Goal: Task Accomplishment & Management: Use online tool/utility

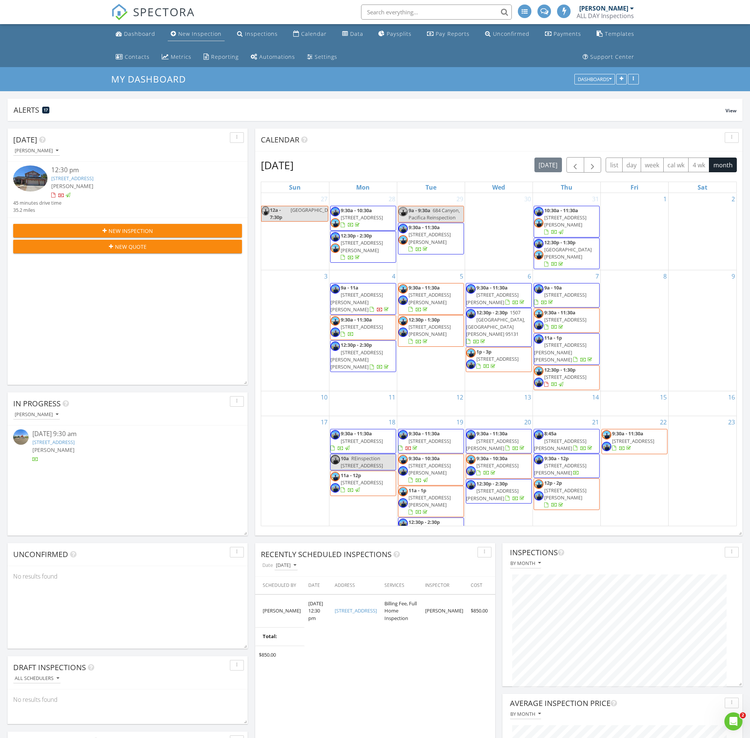
click at [190, 40] on link "New Inspection" at bounding box center [196, 34] width 57 height 14
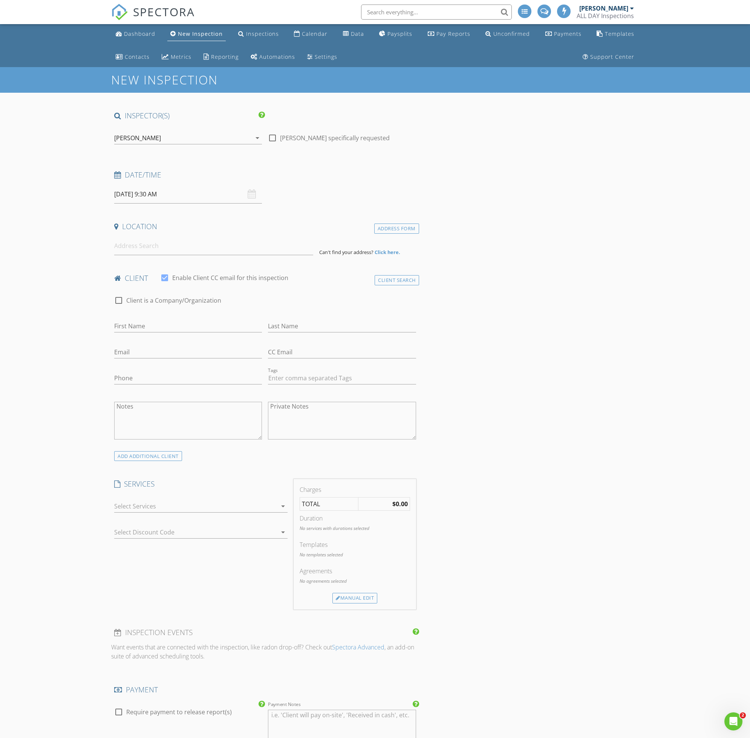
click at [164, 196] on input "08/28/2025 9:30 AM" at bounding box center [188, 194] width 148 height 18
select select "8"
click at [227, 212] on span at bounding box center [224, 209] width 13 height 11
type input "09/03/2025 9:30 AM"
click at [553, 371] on div "INSPECTOR(S) check_box Ron Chang PRIMARY check_box_outline_blank Cole Ramsay Ro…" at bounding box center [375, 729] width 528 height 1236
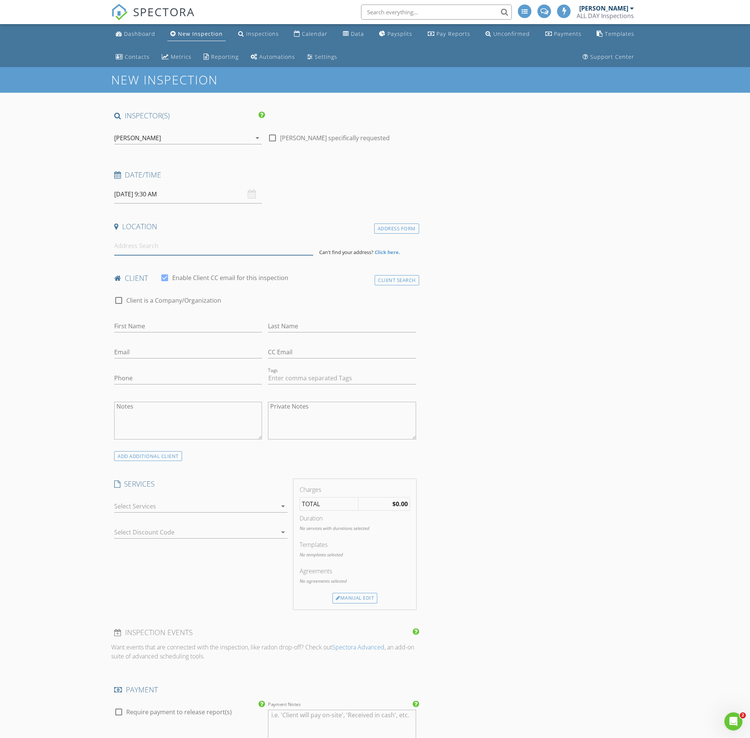
click at [235, 246] on input at bounding box center [213, 246] width 199 height 18
type input "2038 Kington Place, Santa Clara, CA, USA"
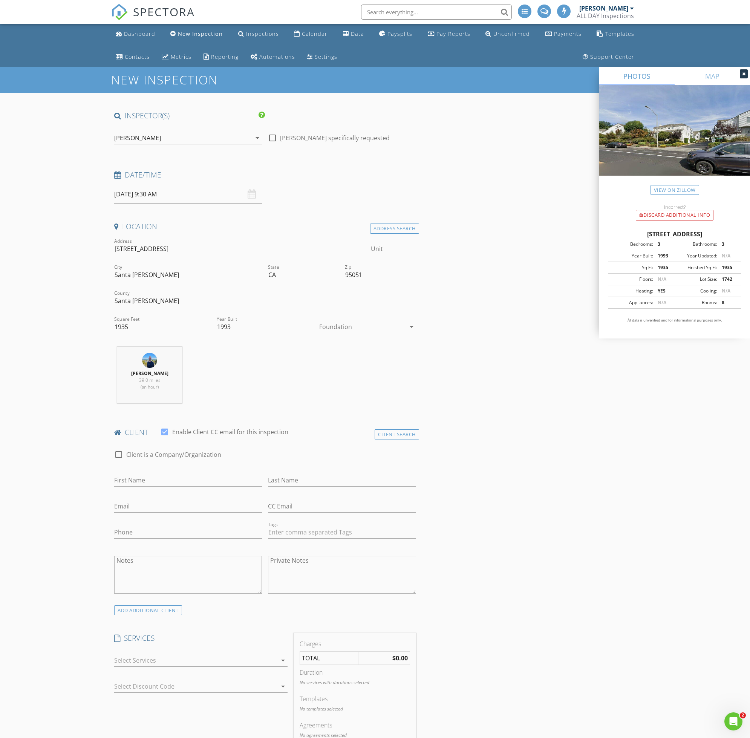
click at [374, 326] on div at bounding box center [362, 327] width 86 height 12
click at [377, 361] on div "Slab" at bounding box center [367, 366] width 84 height 18
click at [256, 139] on icon "arrow_drop_down" at bounding box center [257, 137] width 9 height 9
click at [220, 158] on div "check_box_outline_blank Cole Ramsay" at bounding box center [188, 159] width 136 height 15
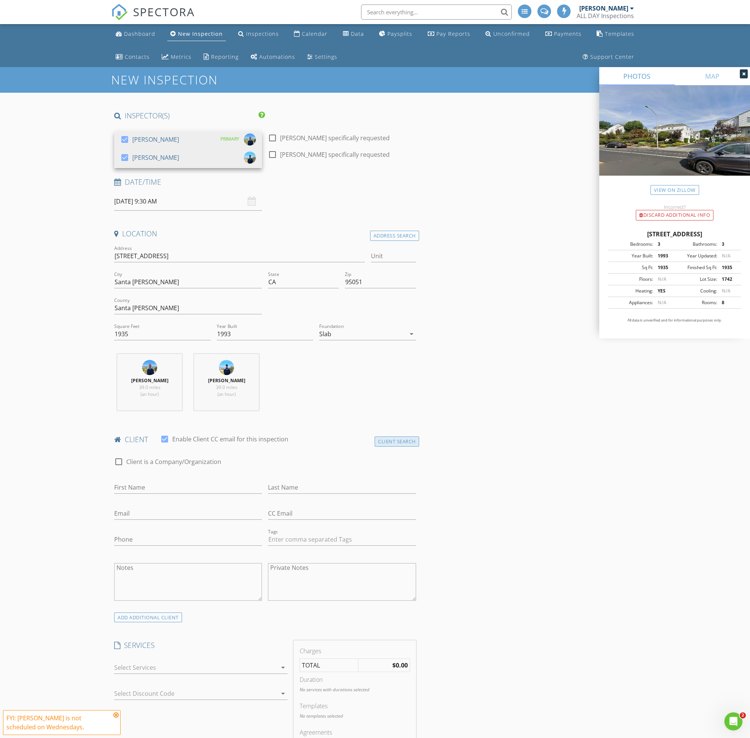
click at [396, 443] on div "Client Search" at bounding box center [397, 442] width 44 height 10
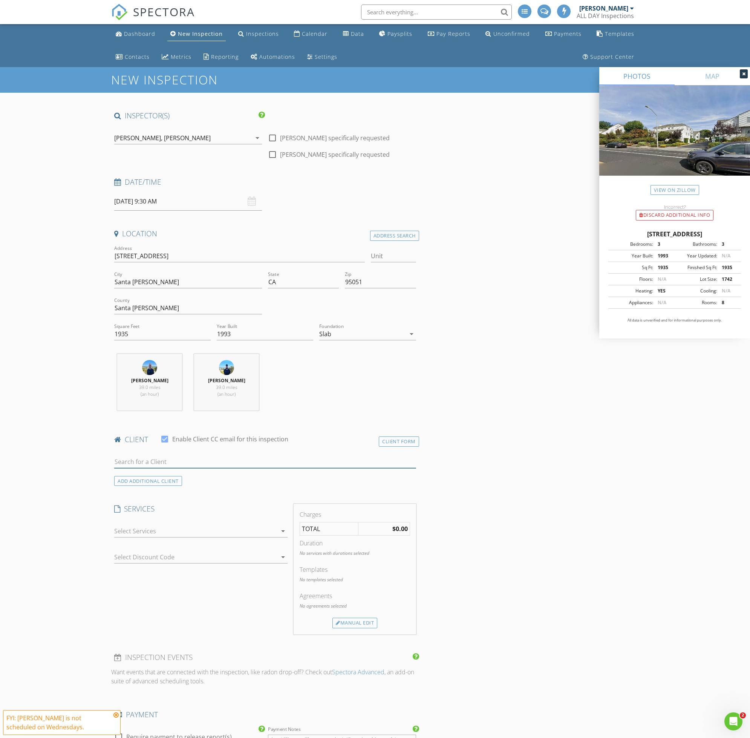
click at [317, 461] on input "text" at bounding box center [265, 462] width 302 height 12
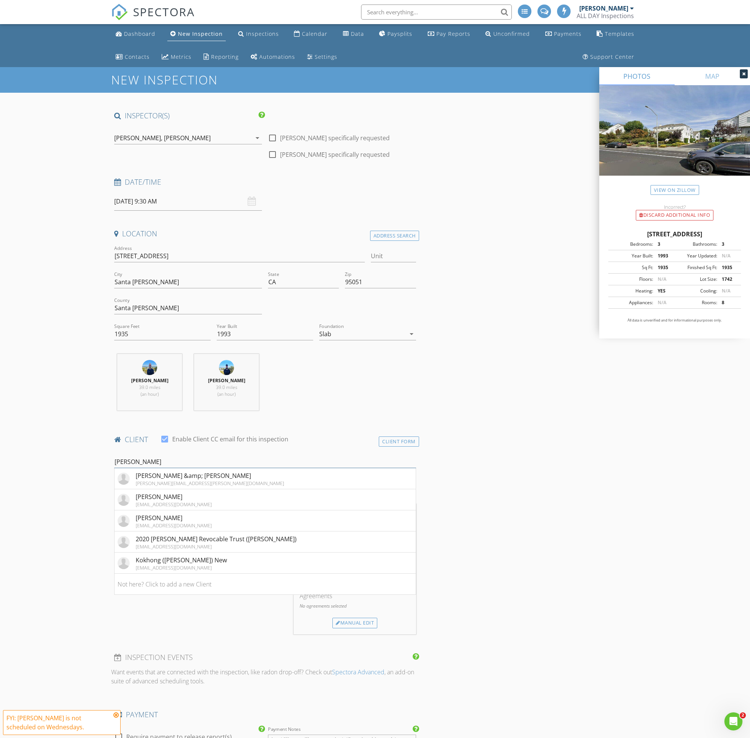
click at [212, 457] on input "david" at bounding box center [265, 462] width 302 height 12
type input "david q"
click at [216, 482] on li "David Quan davidquan@bayonereic.com" at bounding box center [265, 478] width 301 height 21
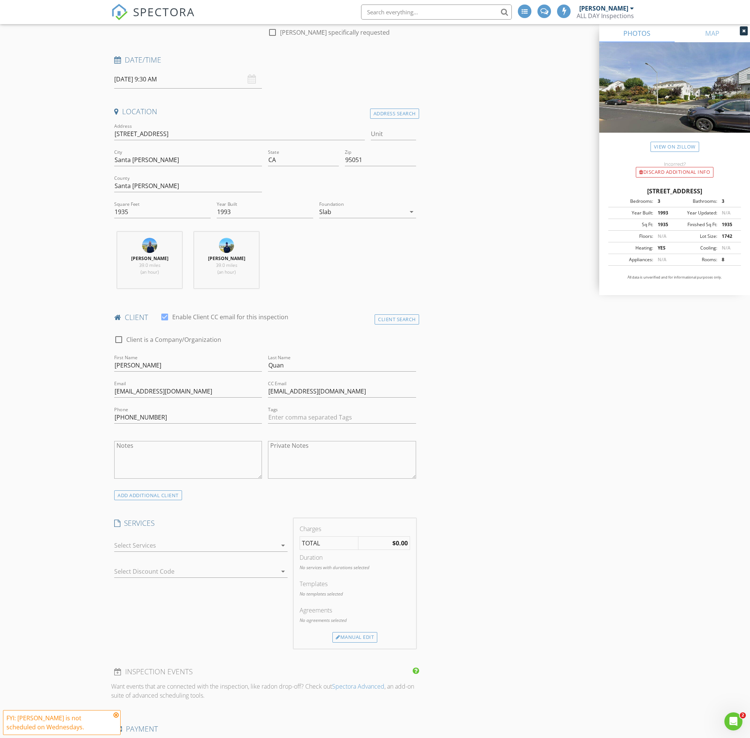
scroll to position [176, 0]
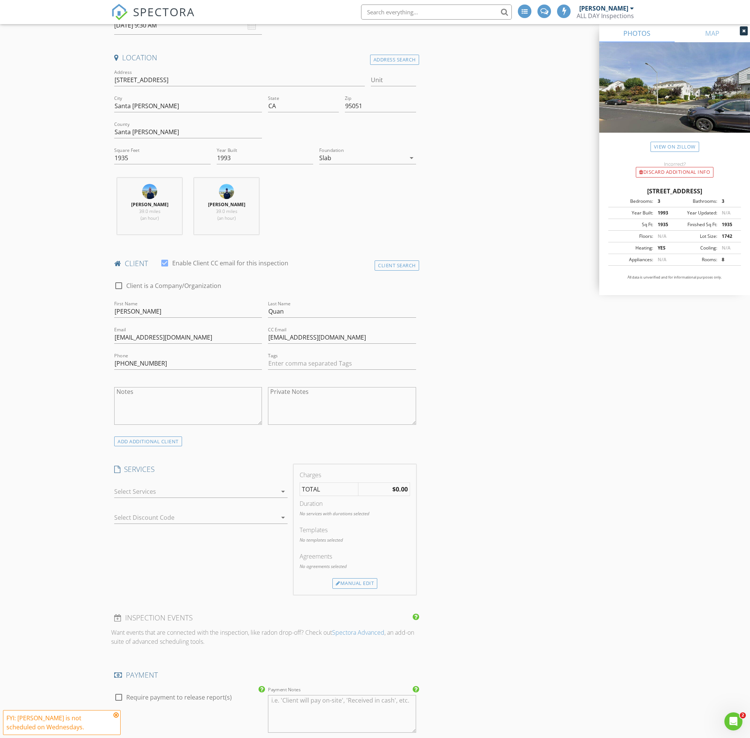
click at [257, 498] on div "arrow_drop_down" at bounding box center [200, 496] width 173 height 20
click at [259, 493] on div at bounding box center [195, 492] width 163 height 12
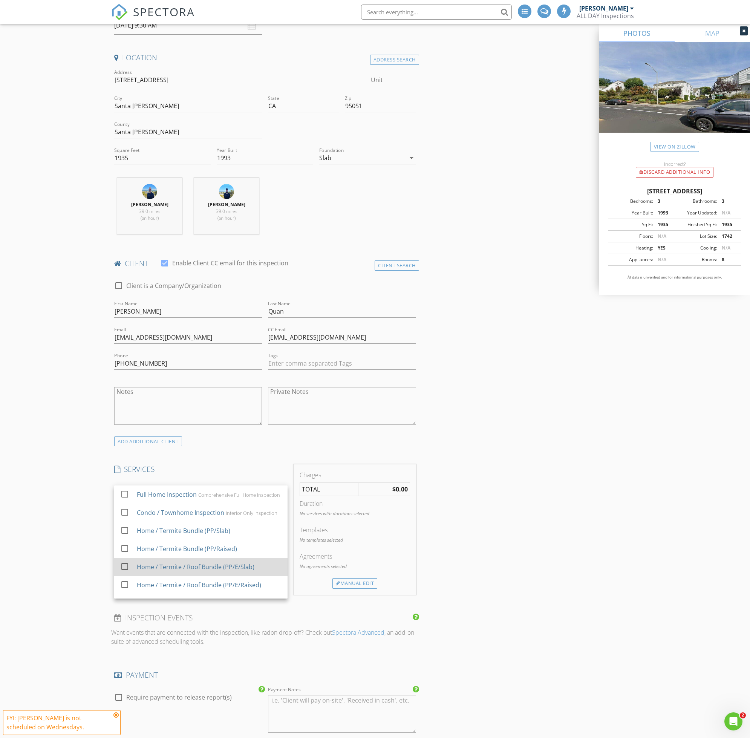
click at [262, 575] on div "Home / Termite / Roof Bundle (PP/E/Slab)" at bounding box center [209, 567] width 145 height 15
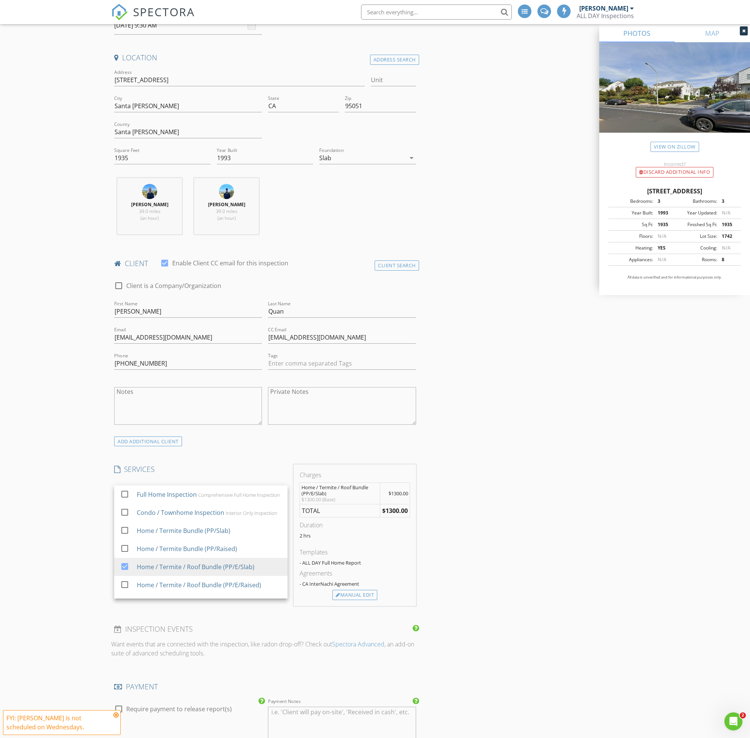
click at [535, 469] on div "INSPECTOR(S) check_box Ron Chang PRIMARY check_box Cole Ramsay Ron Chang, Cole …" at bounding box center [375, 639] width 528 height 1409
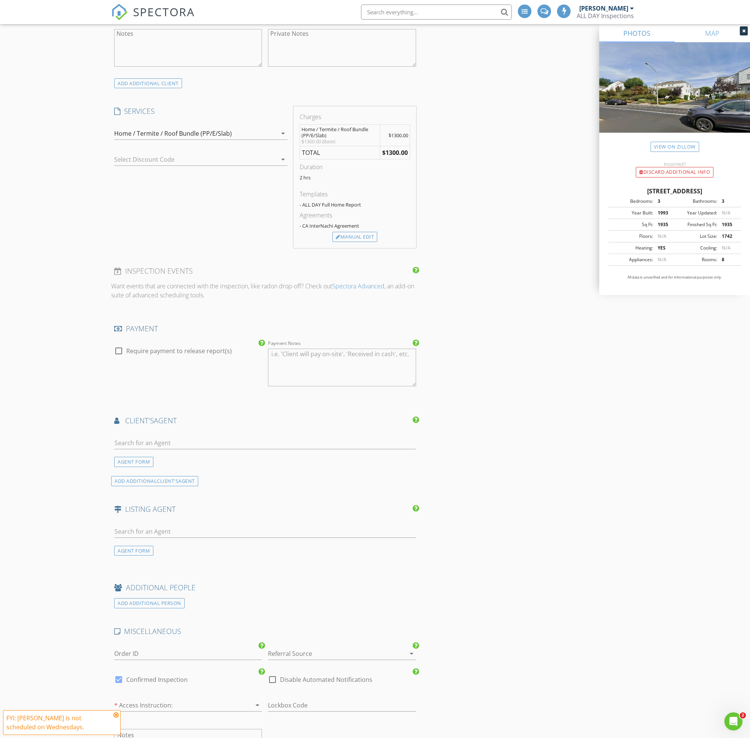
scroll to position [616, 0]
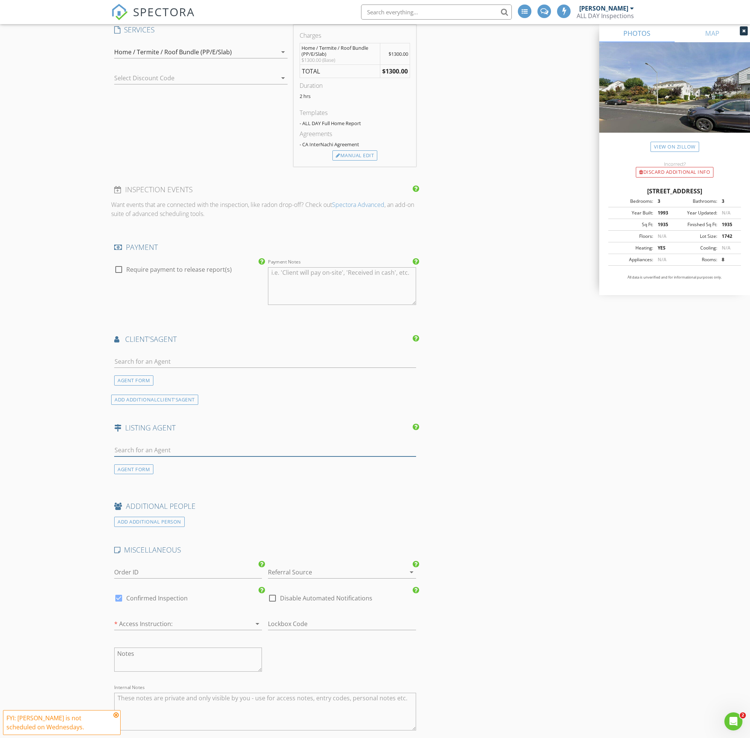
click at [241, 451] on input "text" at bounding box center [265, 450] width 302 height 12
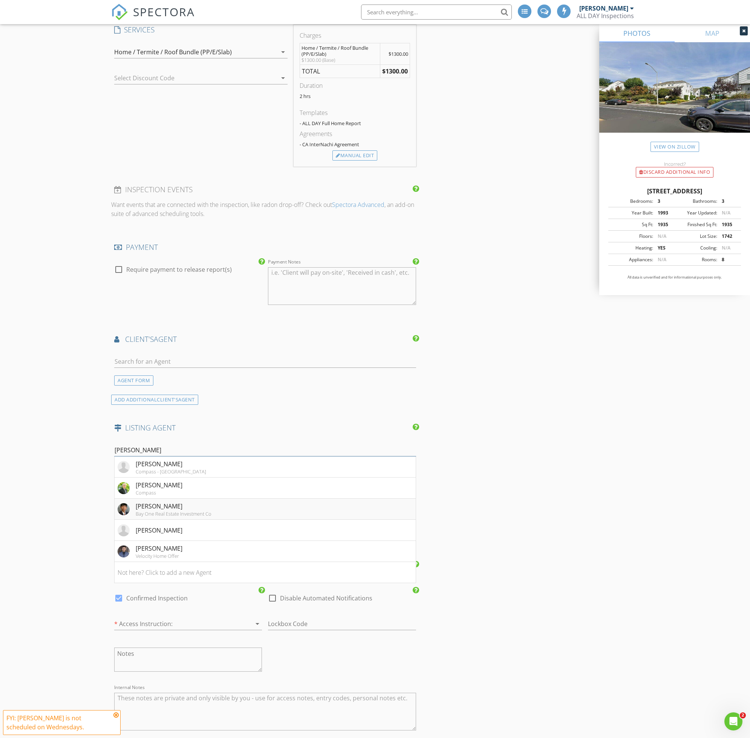
type input "david qu"
click at [169, 508] on div "David Quan" at bounding box center [174, 506] width 76 height 9
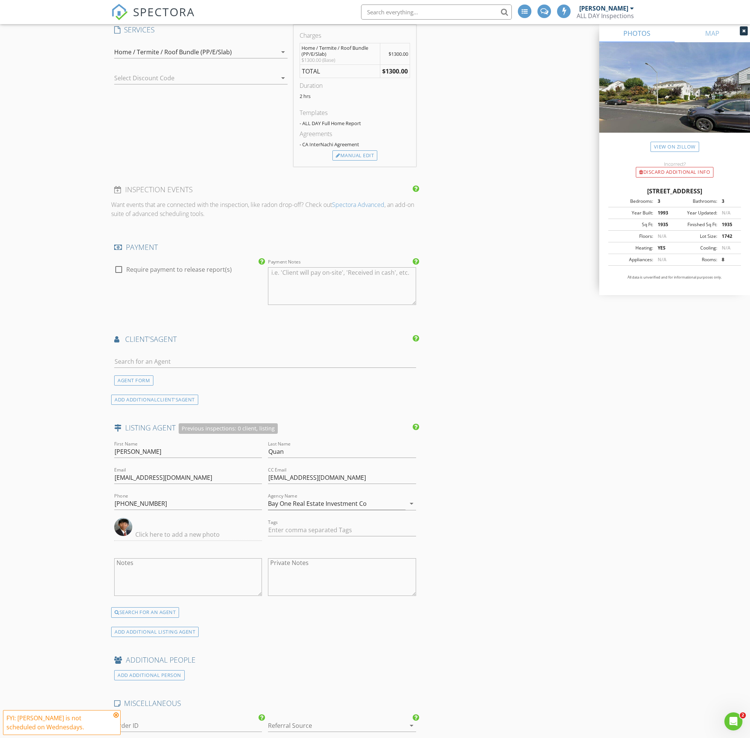
scroll to position [792, 0]
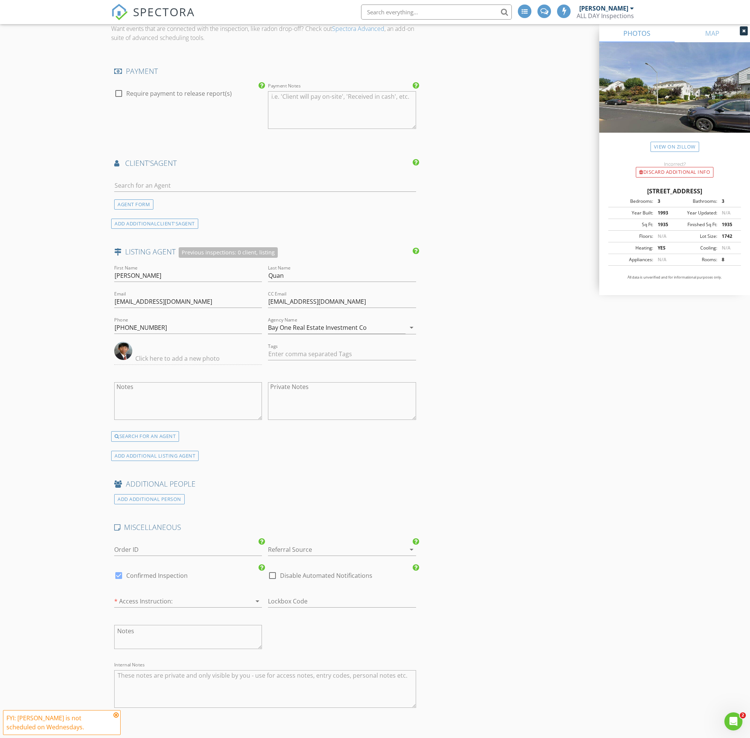
click at [348, 548] on div at bounding box center [331, 550] width 127 height 12
click at [349, 549] on div "Past Agent" at bounding box center [342, 552] width 136 height 9
click at [211, 599] on div at bounding box center [177, 601] width 127 height 12
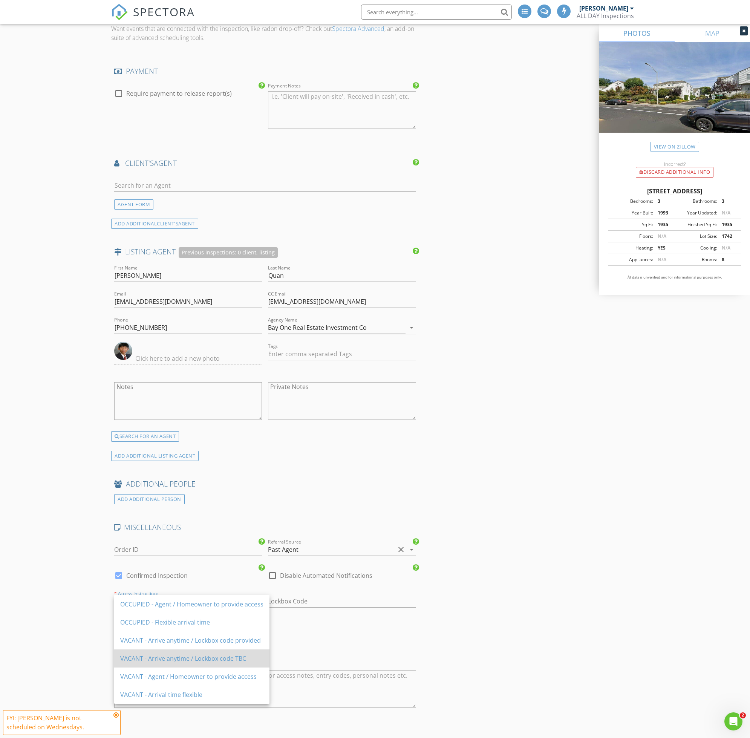
click at [218, 659] on div "VACANT - Arrive anytime / Lockbox code TBC" at bounding box center [191, 658] width 143 height 9
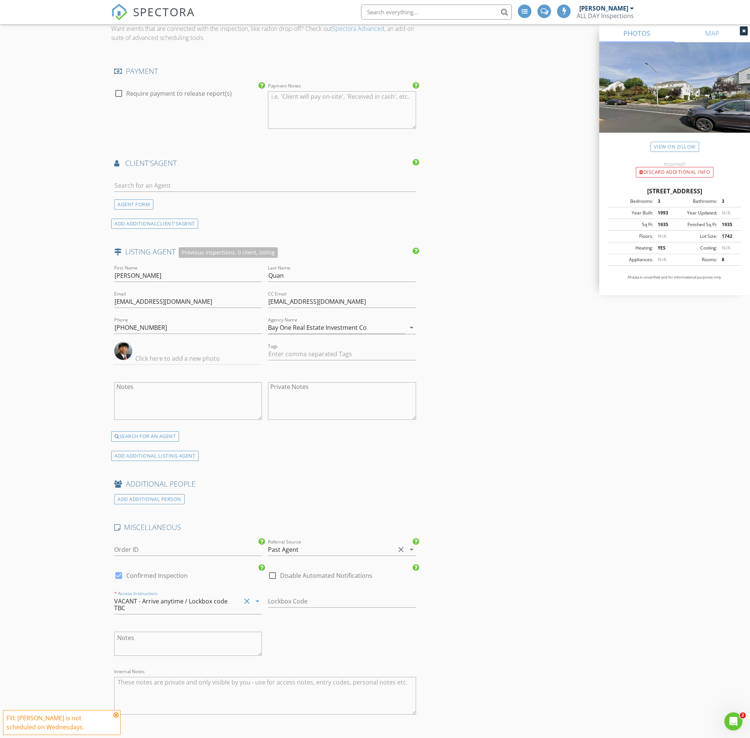
click at [604, 598] on div "INSPECTOR(S) check_box Ron Chang PRIMARY check_box Cole Ramsay Ron Chang, Cole …" at bounding box center [375, 103] width 528 height 1569
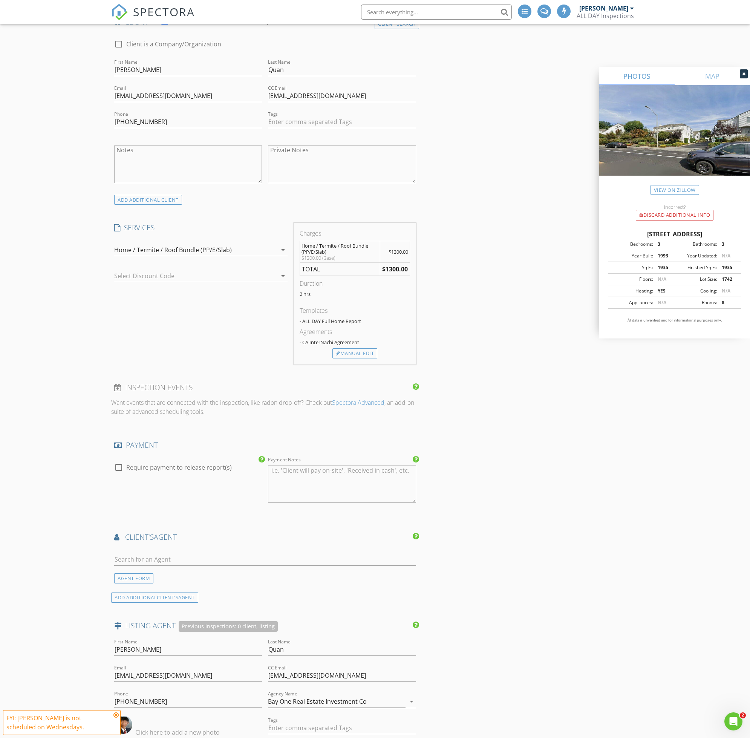
scroll to position [960, 0]
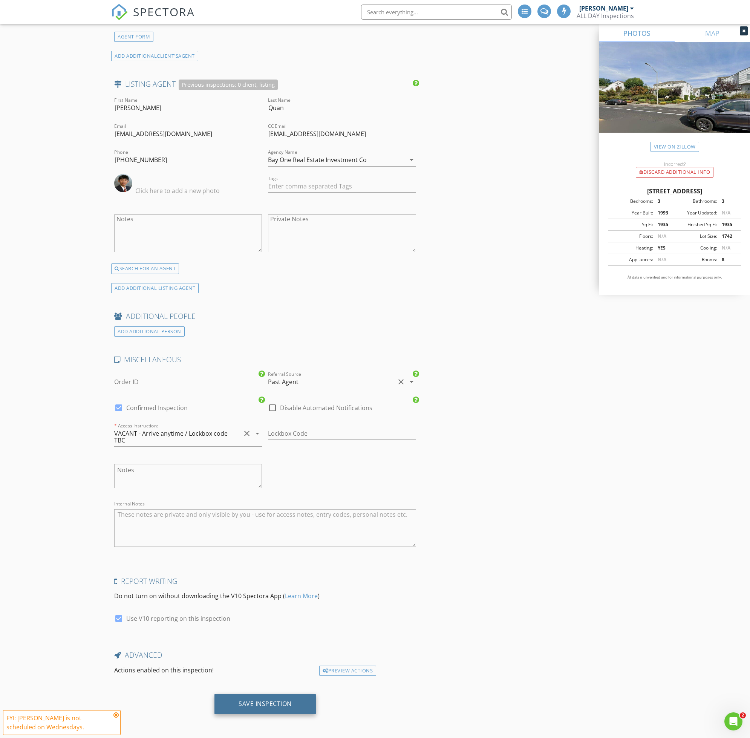
click at [272, 712] on div "Save Inspection" at bounding box center [265, 704] width 101 height 20
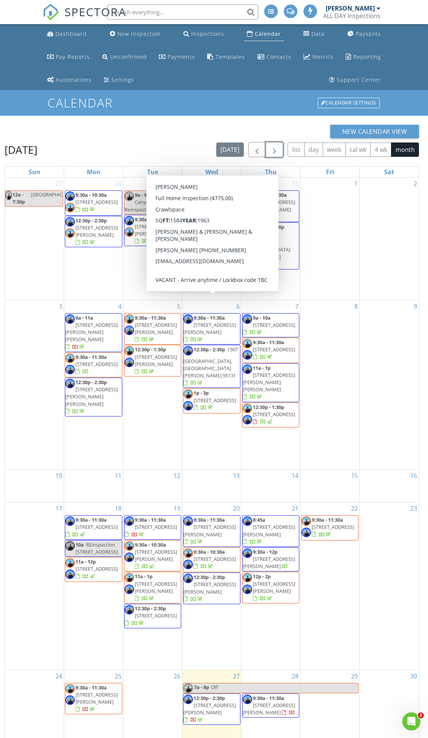
click at [279, 150] on button "button" at bounding box center [274, 149] width 18 height 15
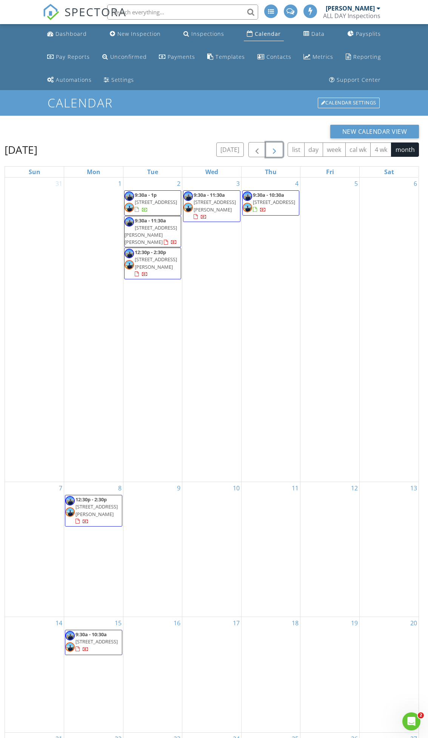
click at [105, 190] on div "1" at bounding box center [93, 330] width 59 height 304
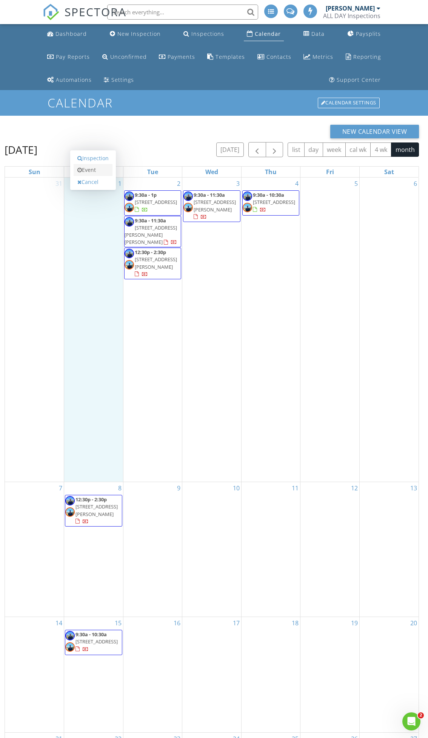
click at [103, 168] on link "Event" at bounding box center [93, 170] width 39 height 12
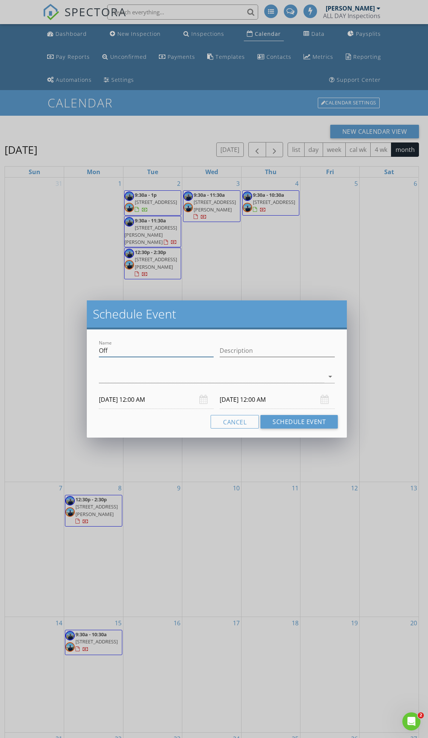
click at [162, 356] on input "Off" at bounding box center [156, 351] width 115 height 12
type input "Holiday"
click at [241, 352] on input "Description" at bounding box center [276, 351] width 115 height 12
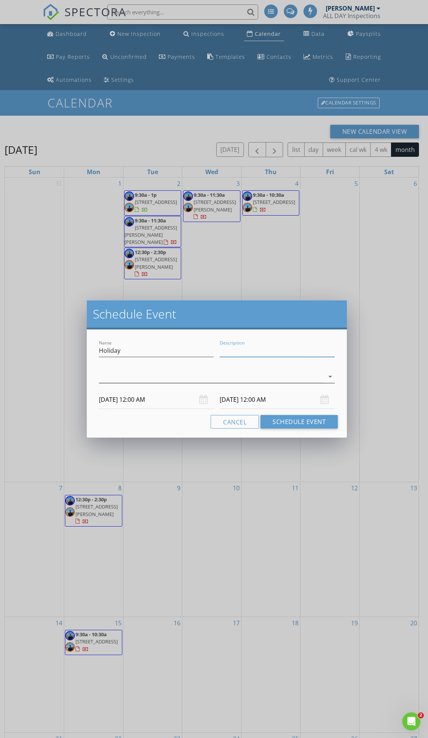
type input "Labor Day"
click at [255, 384] on div "arrow_drop_down" at bounding box center [217, 381] width 236 height 20
click at [256, 381] on div at bounding box center [211, 377] width 225 height 12
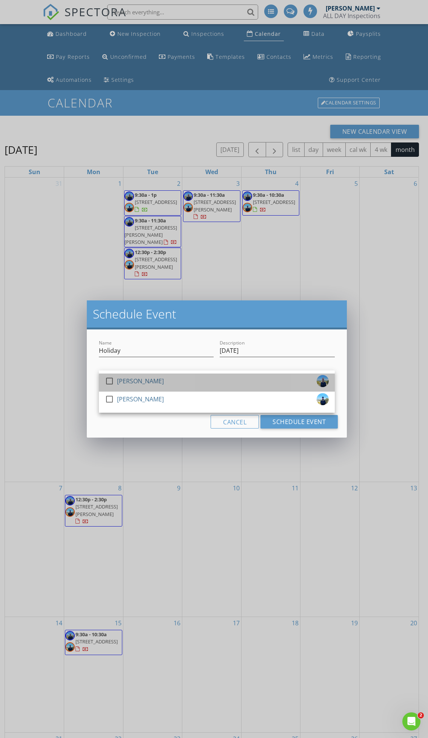
click at [132, 380] on div "[PERSON_NAME]" at bounding box center [140, 381] width 47 height 12
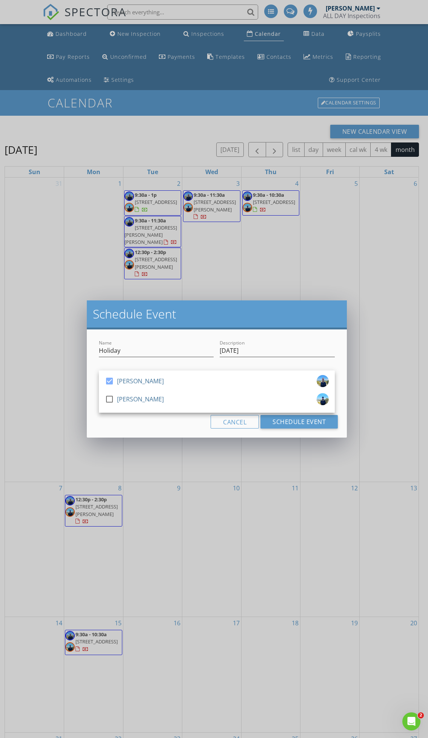
click at [277, 318] on h2 "Schedule Event" at bounding box center [217, 314] width 248 height 15
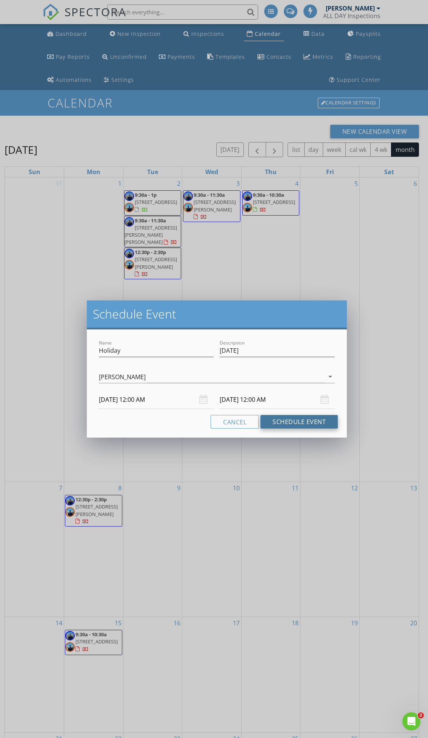
click at [298, 420] on button "Schedule Event" at bounding box center [298, 422] width 77 height 14
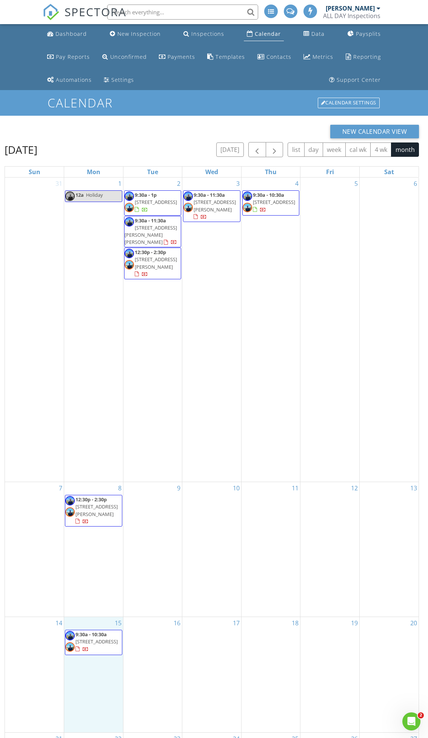
click at [91, 654] on div "15 9:30a - 10:30a 7625 El Camino Real 6, Colma 94014" at bounding box center [93, 674] width 59 height 115
click at [97, 633] on link "Event" at bounding box center [93, 633] width 39 height 12
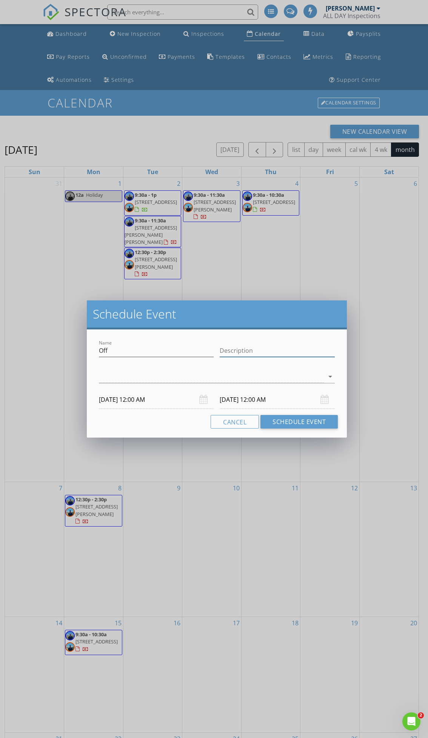
click at [252, 347] on input "Description" at bounding box center [276, 351] width 115 height 12
type input "Vacay Arizona"
click at [284, 381] on div at bounding box center [211, 377] width 225 height 12
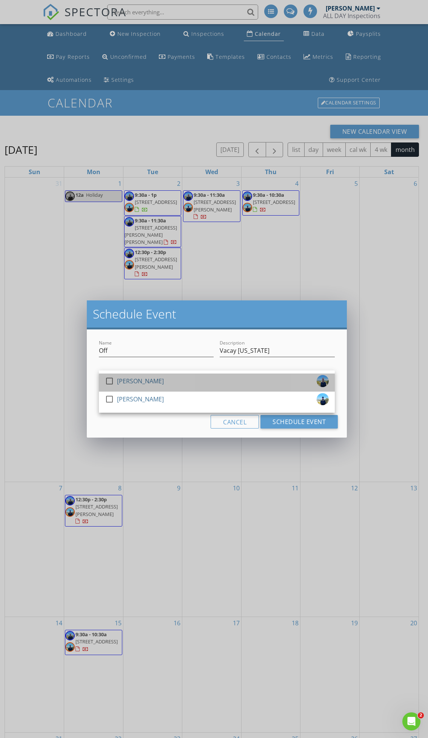
click at [279, 382] on div "check_box_outline_blank Ron Chang" at bounding box center [217, 382] width 224 height 15
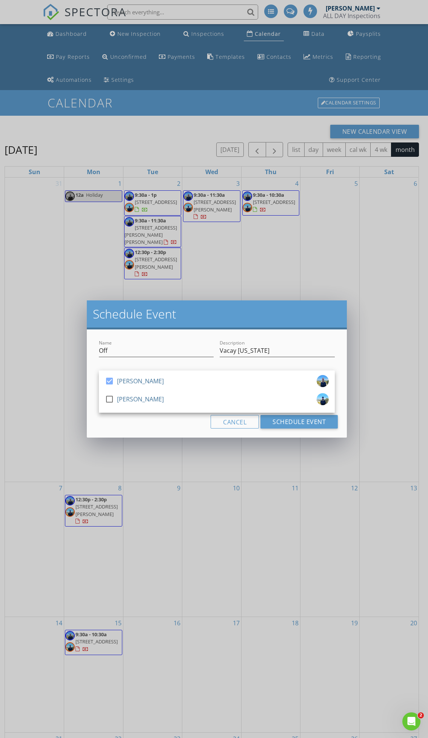
click at [185, 429] on div "Name Off Description Vacay Arizona check_box Ron Chang check_box_outline_blank …" at bounding box center [217, 384] width 260 height 108
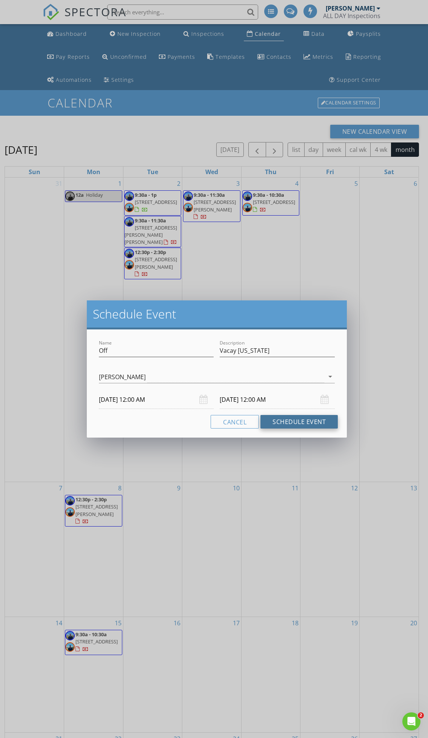
click at [304, 423] on button "Schedule Event" at bounding box center [298, 422] width 77 height 14
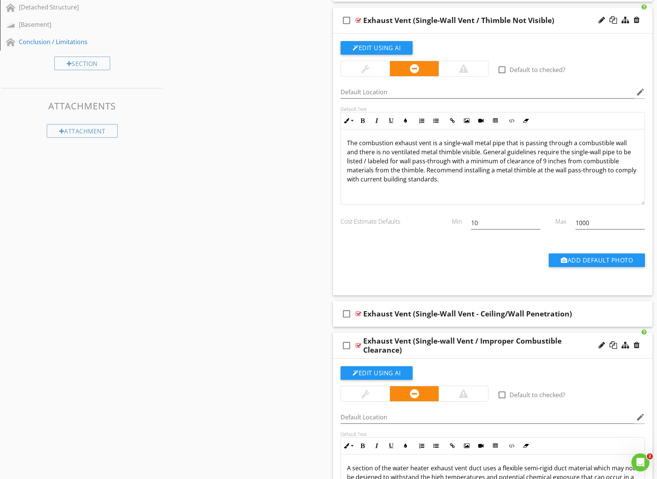
click at [567, 23] on div "Exhaust Vent (Single-Wall Vent / Thimble Not Visible)" at bounding box center [477, 20] width 228 height 9
